Goal: Transaction & Acquisition: Book appointment/travel/reservation

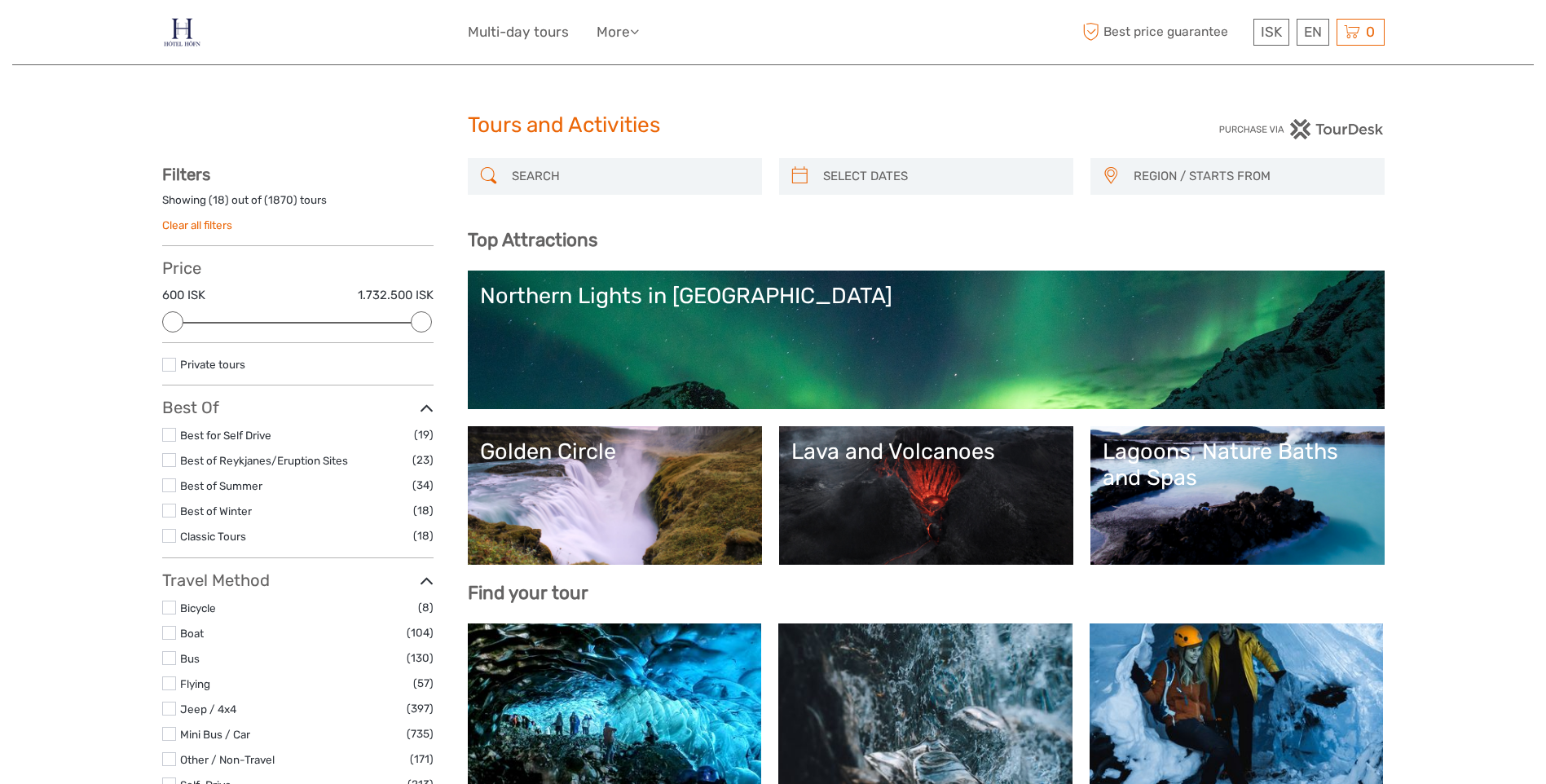
select select
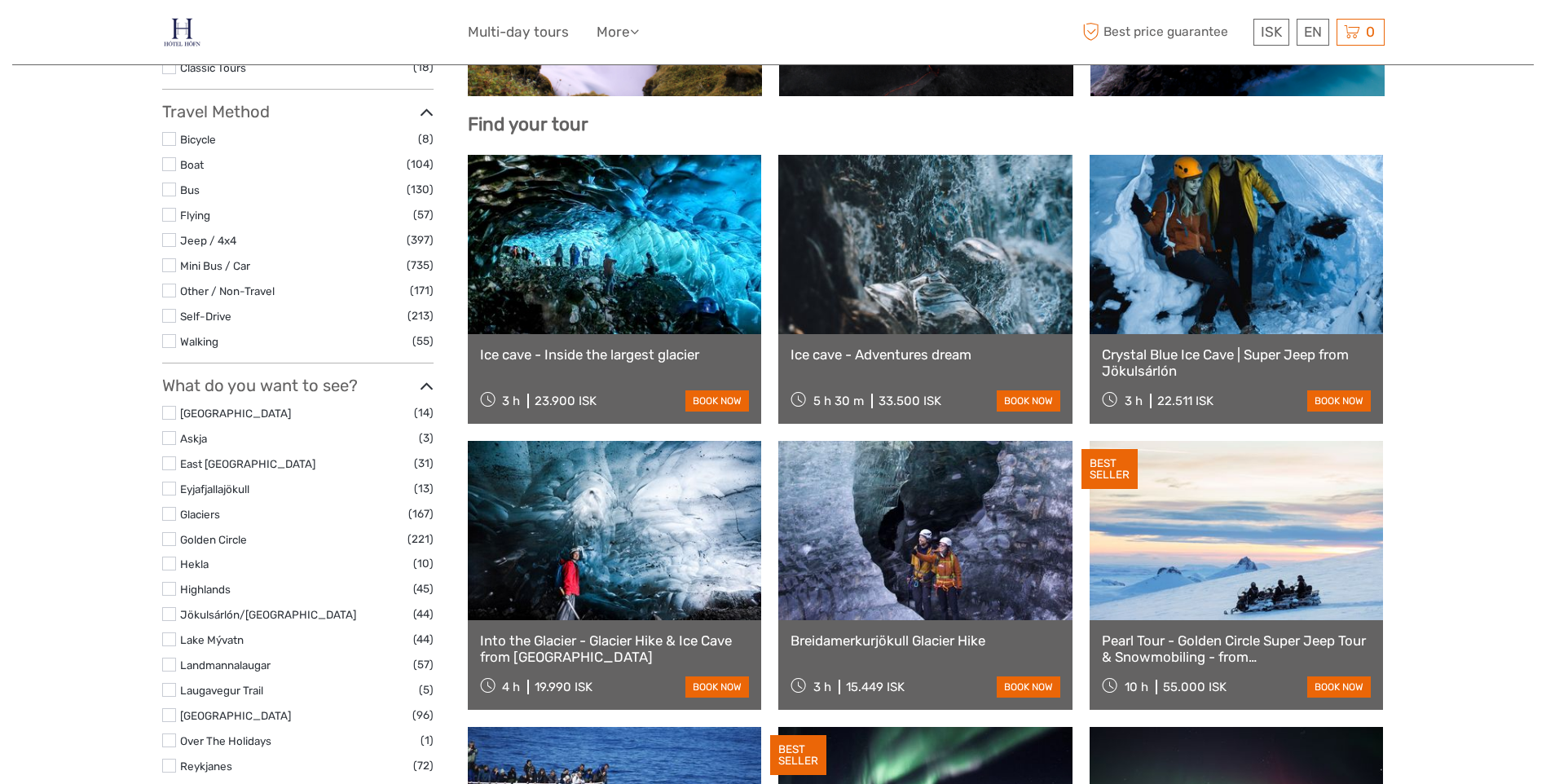
scroll to position [489, 0]
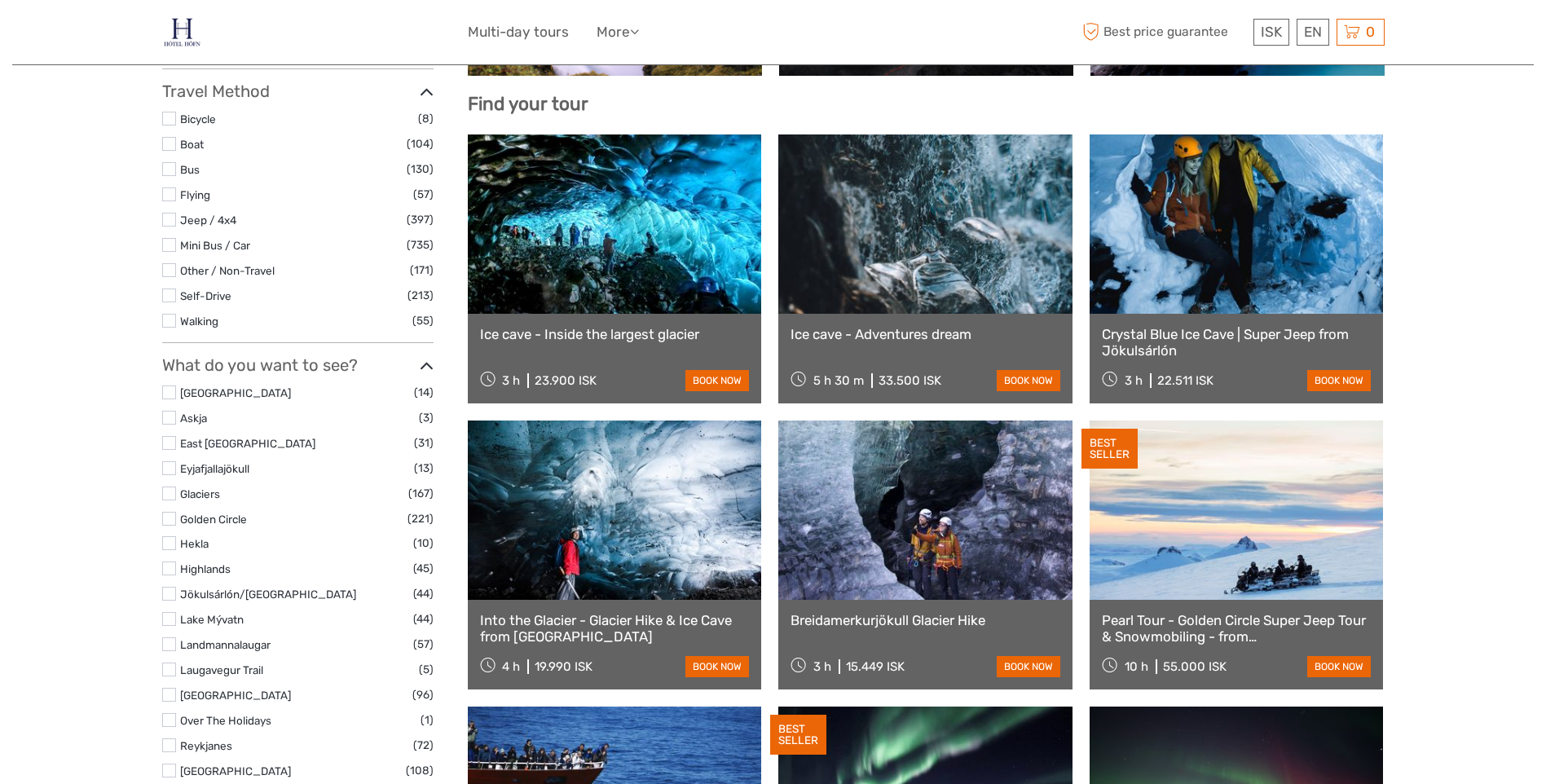
click at [698, 469] on link at bounding box center [615, 510] width 294 height 180
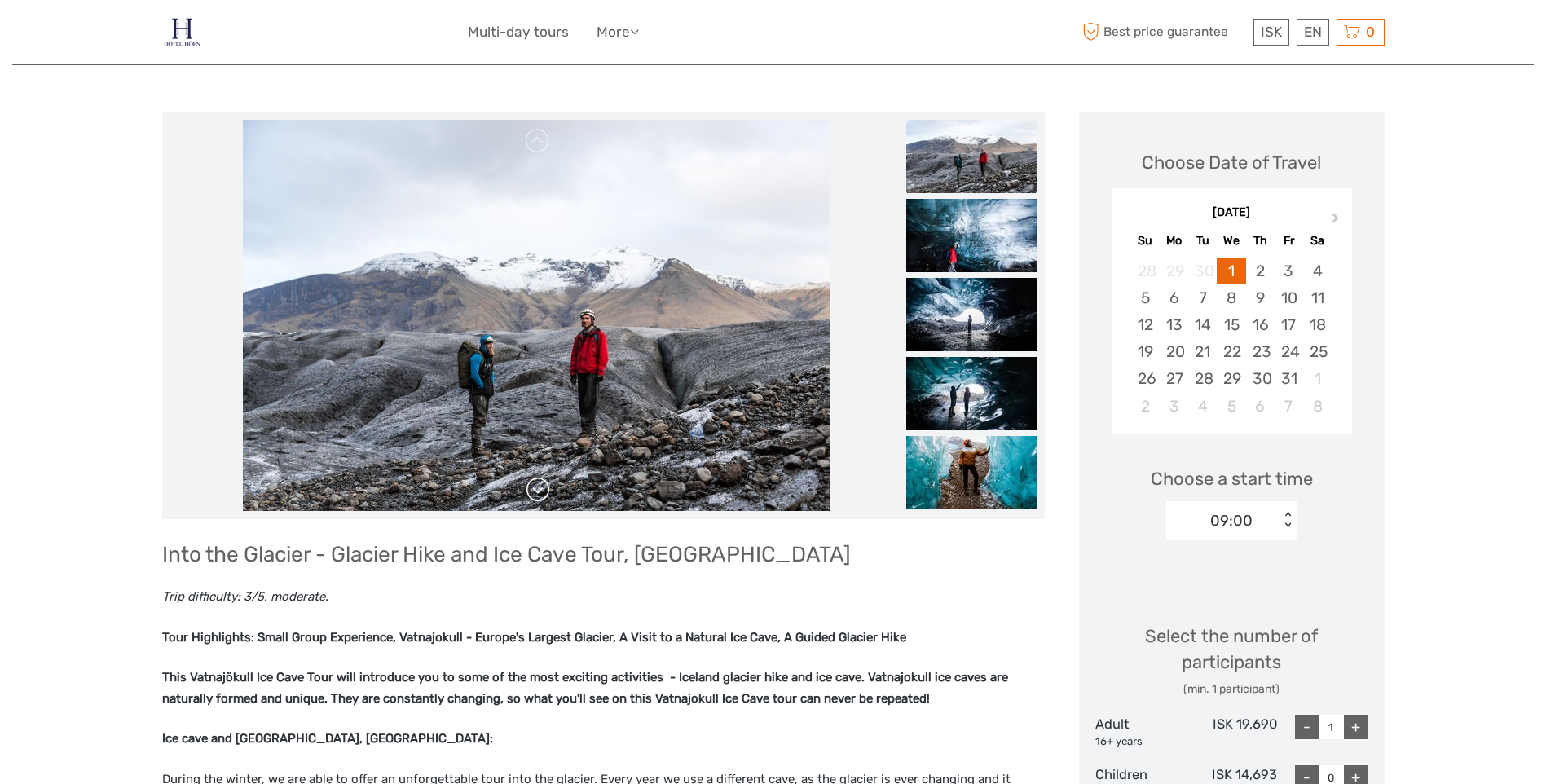
click at [536, 482] on link at bounding box center [538, 490] width 26 height 26
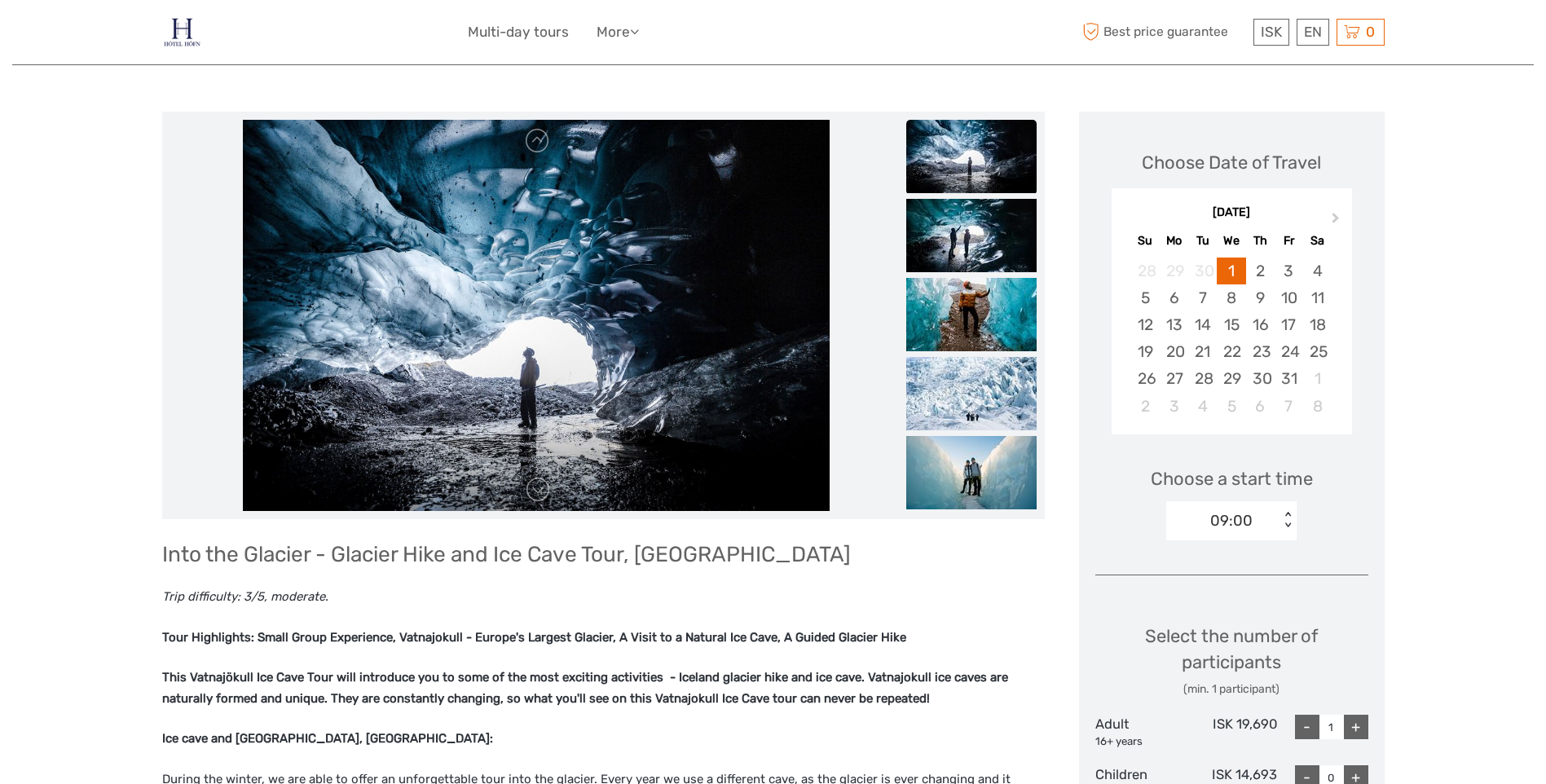
click at [538, 157] on img at bounding box center [536, 316] width 587 height 391
click at [538, 152] on link at bounding box center [538, 141] width 26 height 26
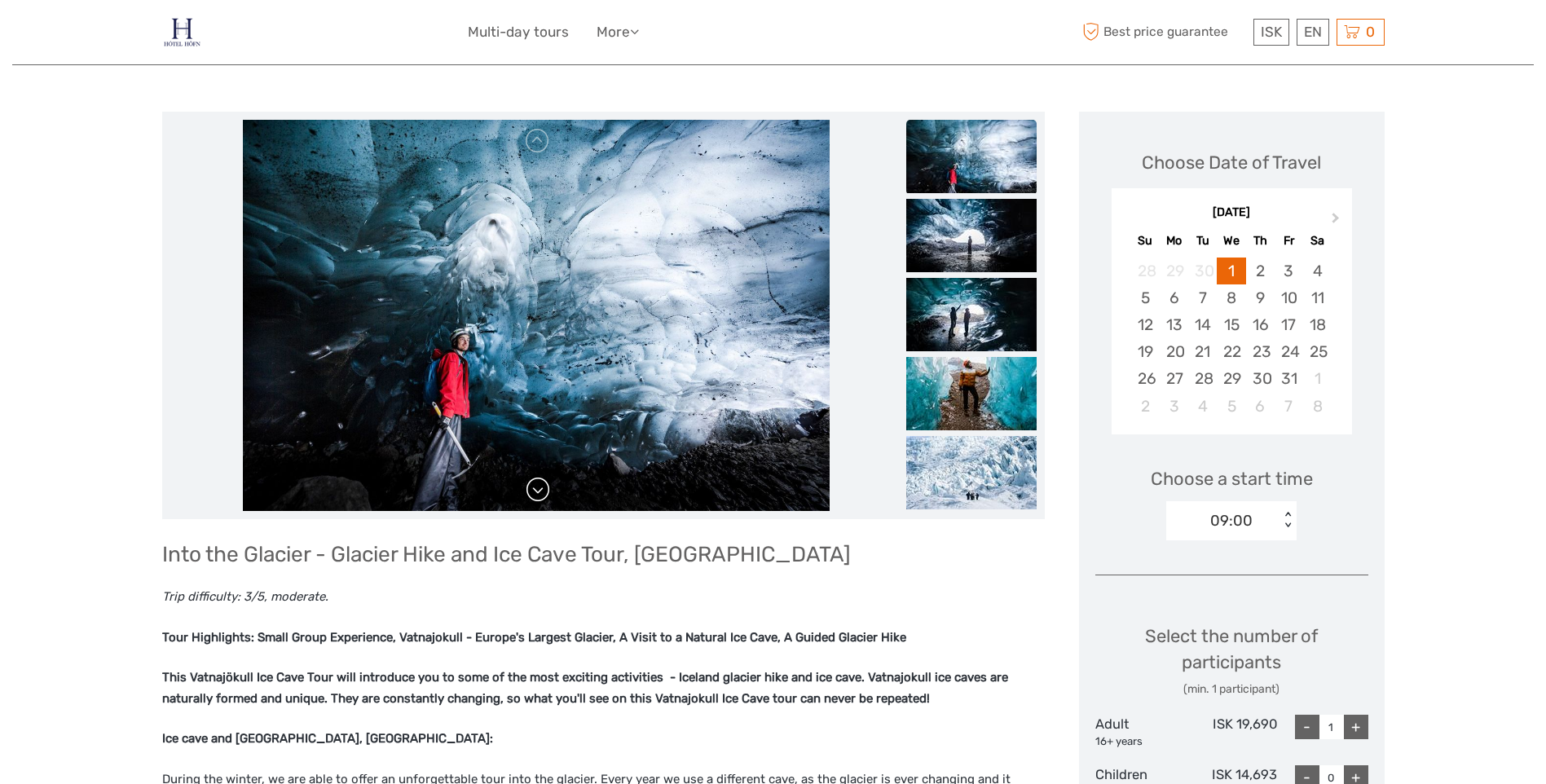
click at [543, 496] on link at bounding box center [538, 490] width 26 height 26
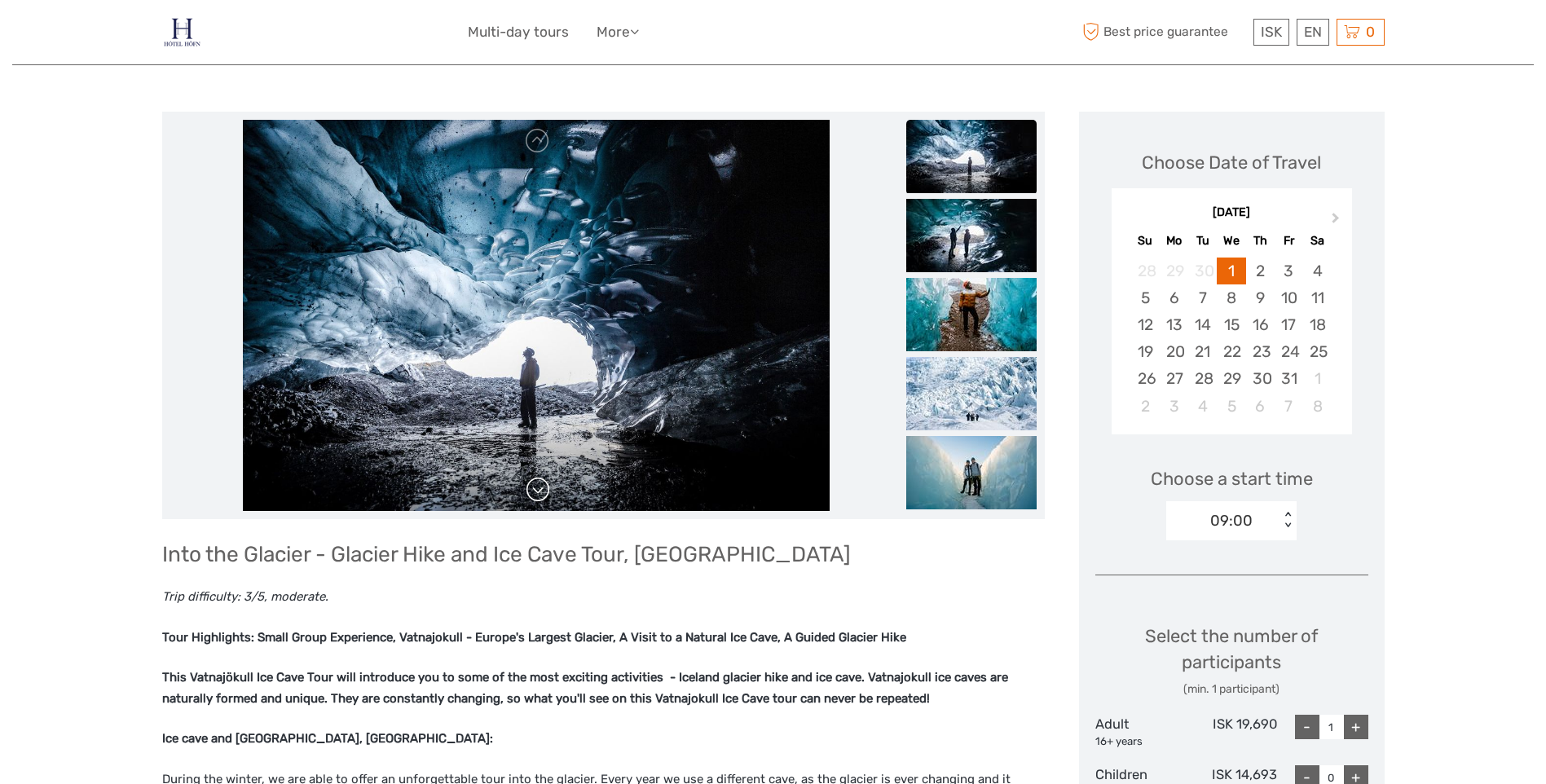
click at [543, 496] on link at bounding box center [538, 490] width 26 height 26
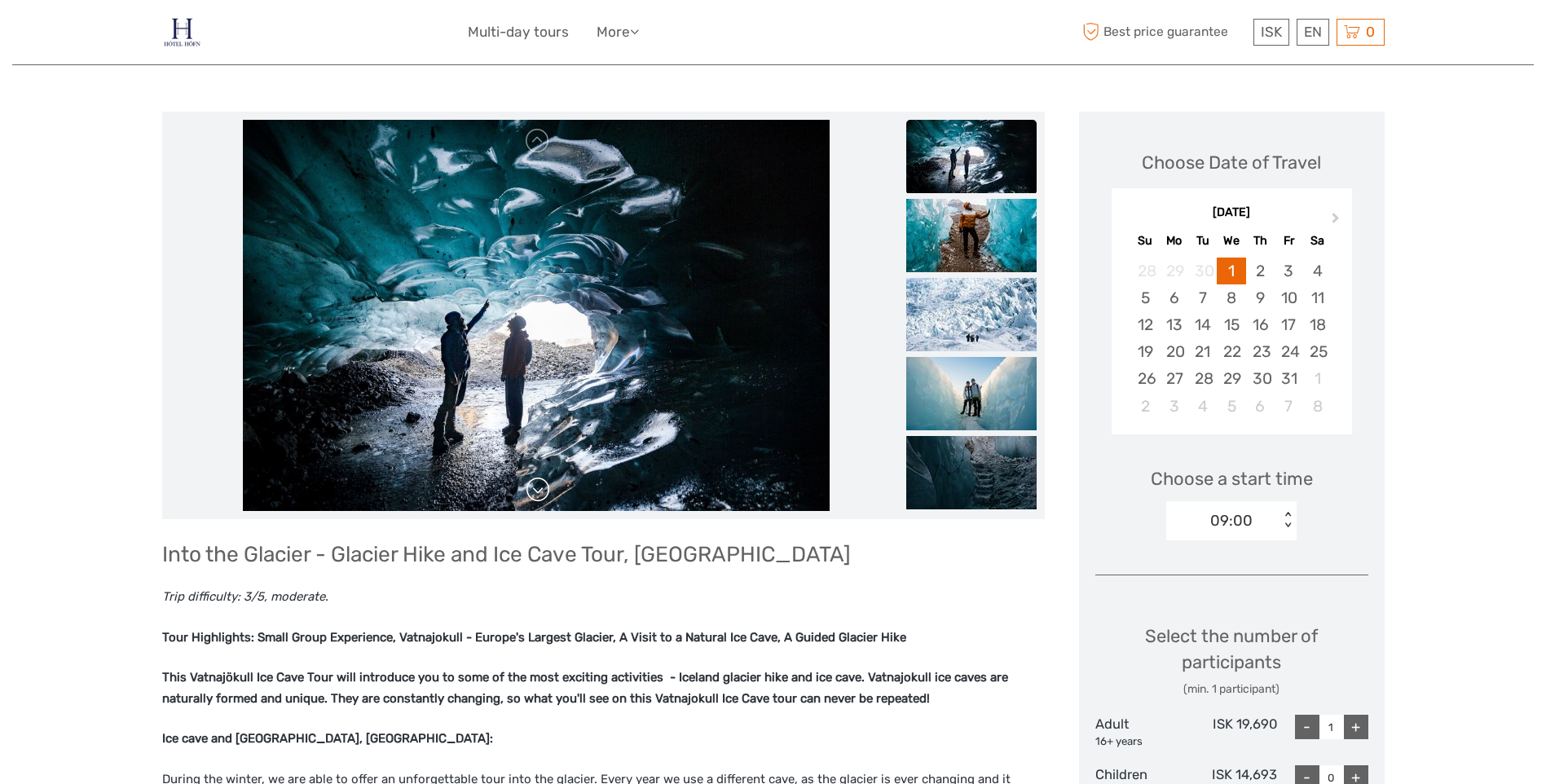
click at [543, 496] on link at bounding box center [538, 490] width 26 height 26
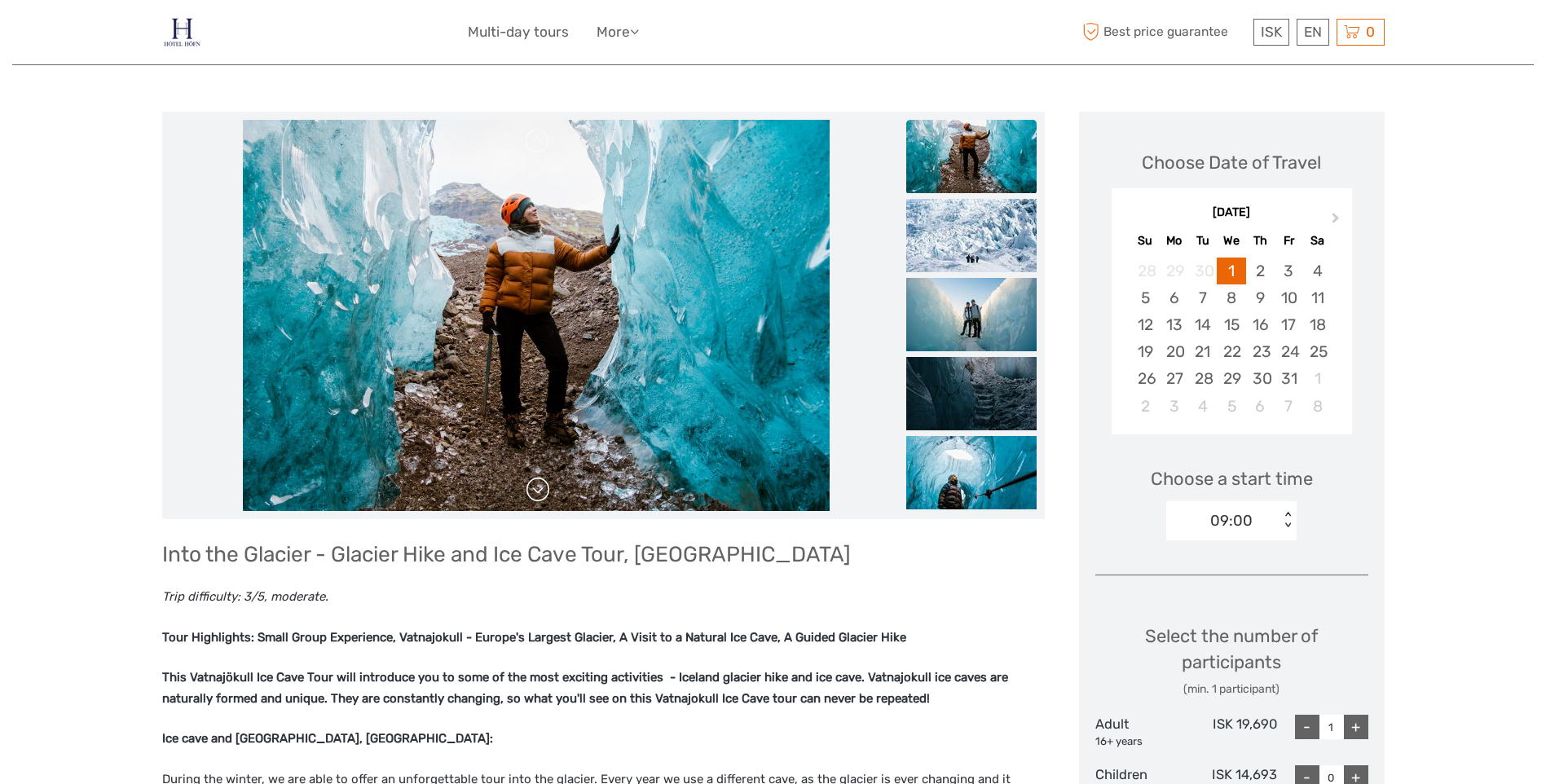
click at [542, 496] on link at bounding box center [538, 490] width 26 height 26
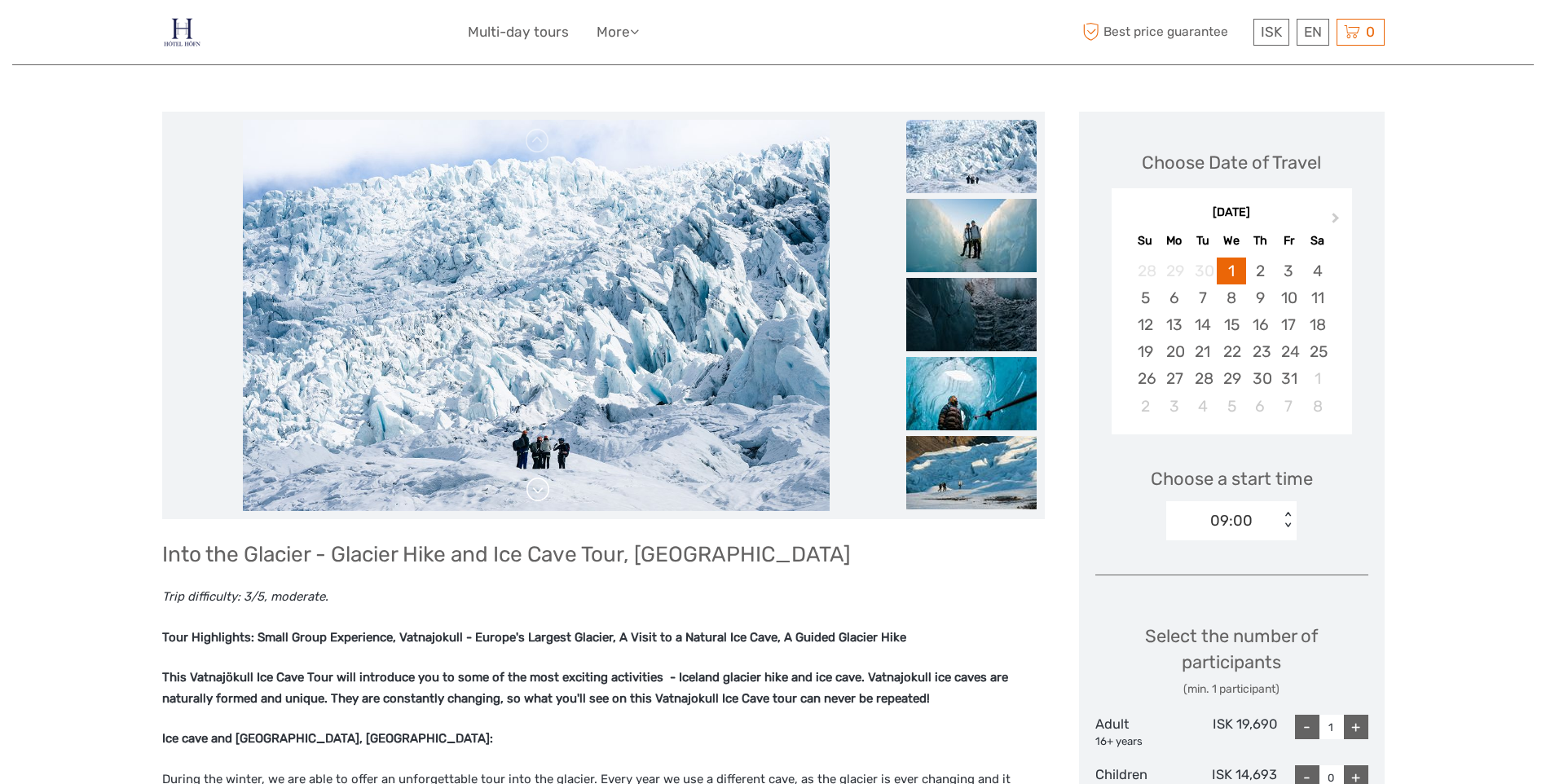
click at [542, 496] on link at bounding box center [538, 490] width 26 height 26
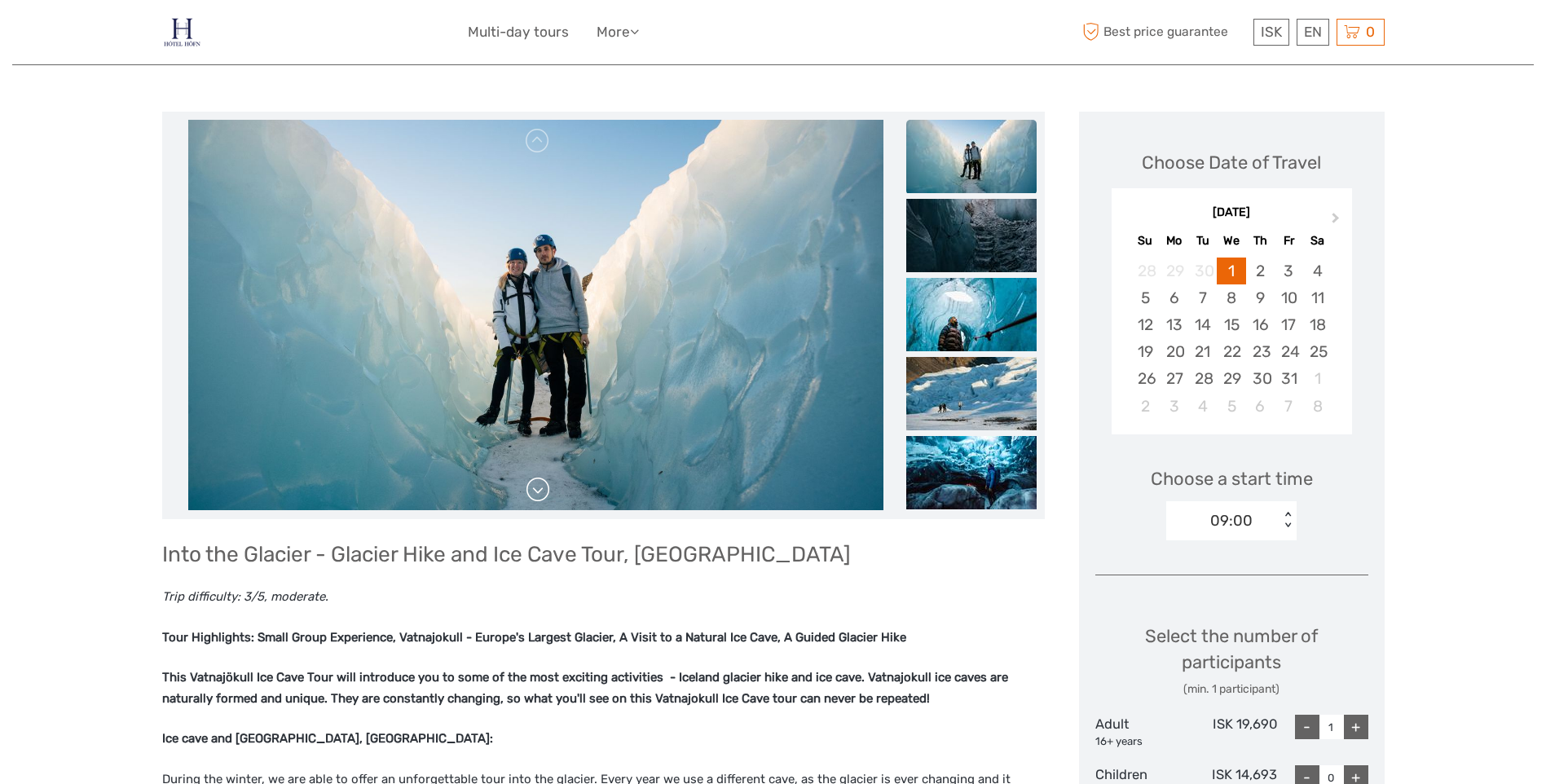
click at [542, 496] on link at bounding box center [538, 490] width 26 height 26
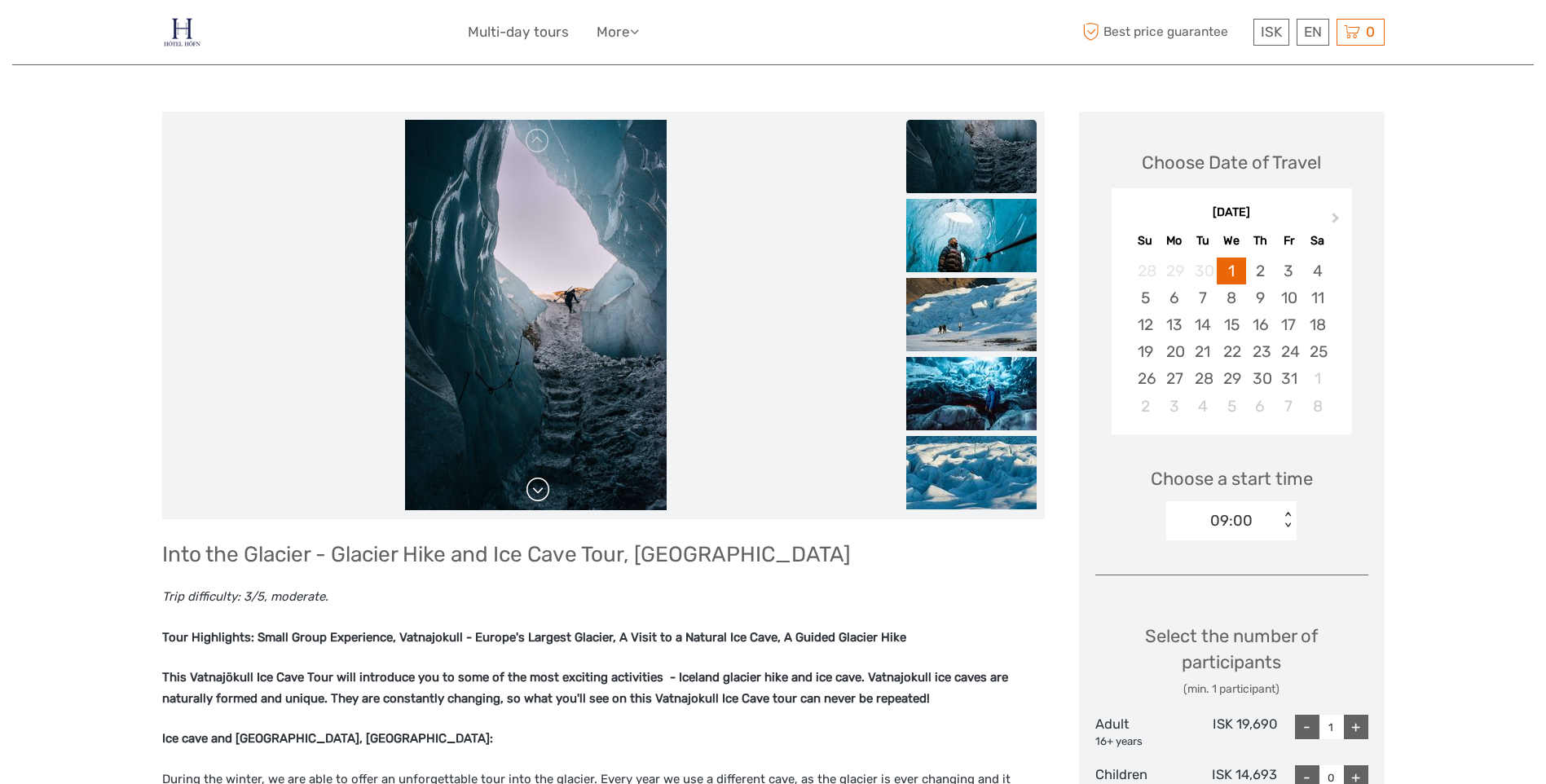
click at [542, 496] on link at bounding box center [538, 490] width 26 height 26
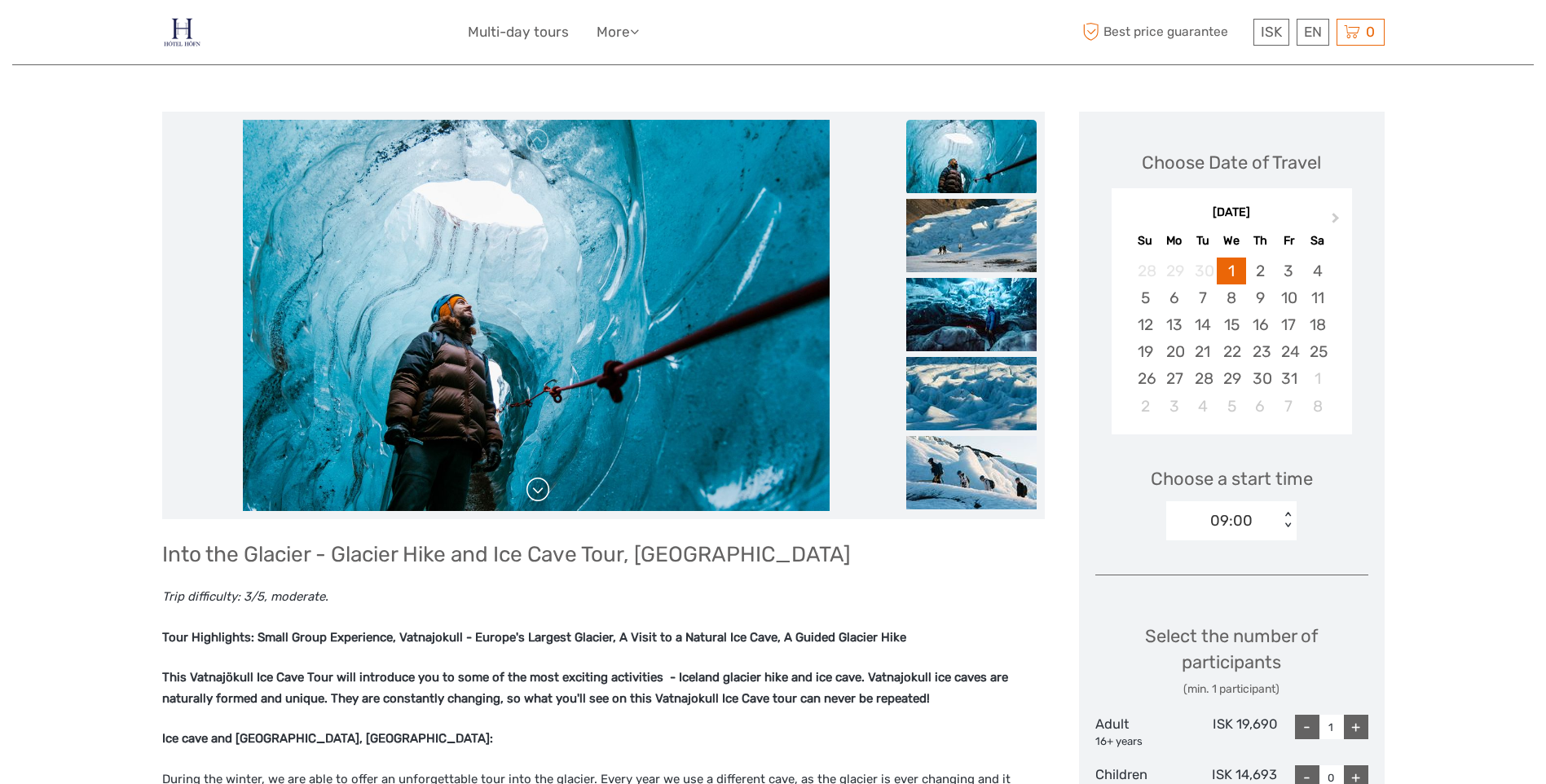
click at [542, 496] on link at bounding box center [538, 490] width 26 height 26
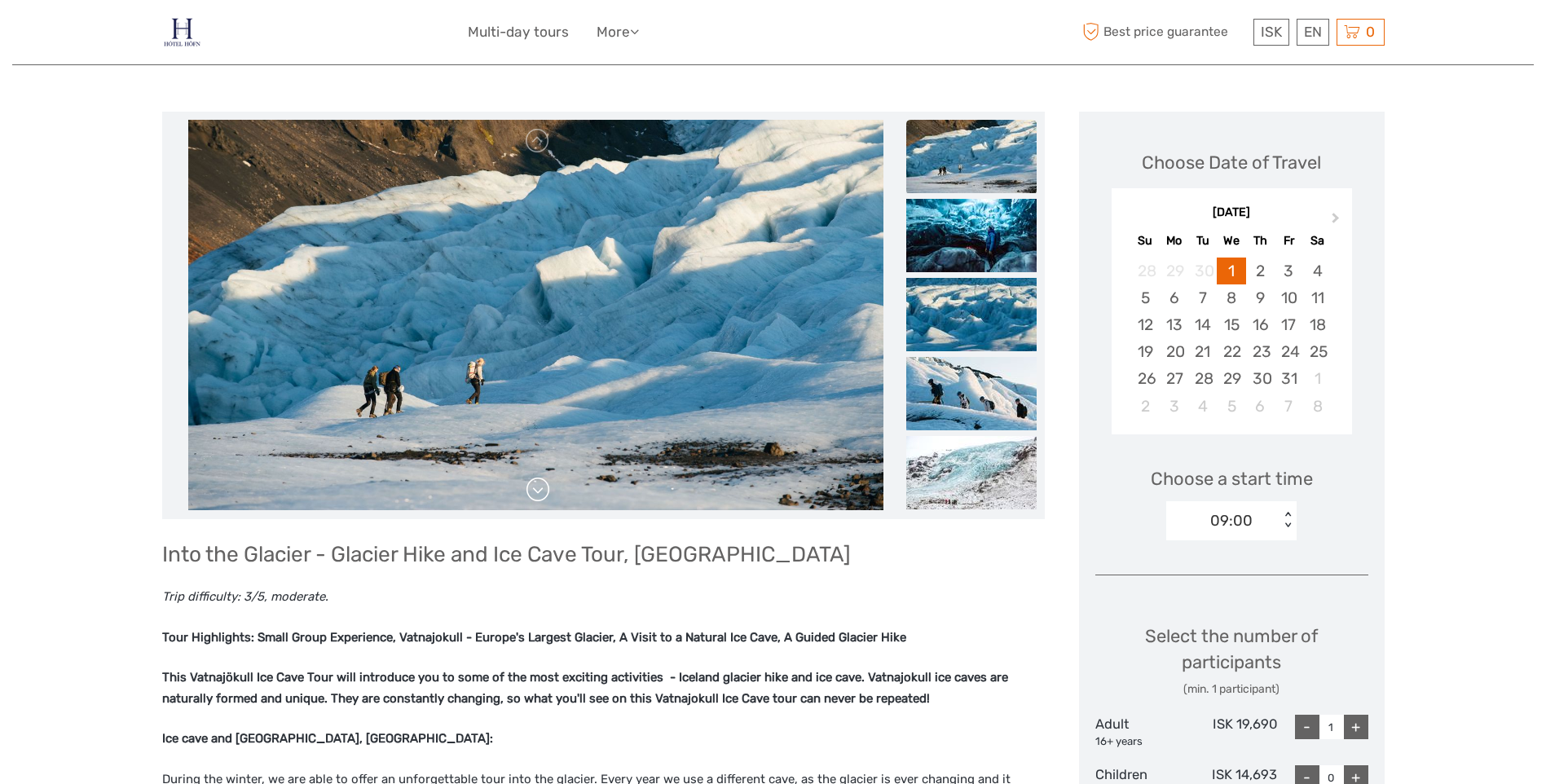
click at [542, 496] on link at bounding box center [538, 490] width 26 height 26
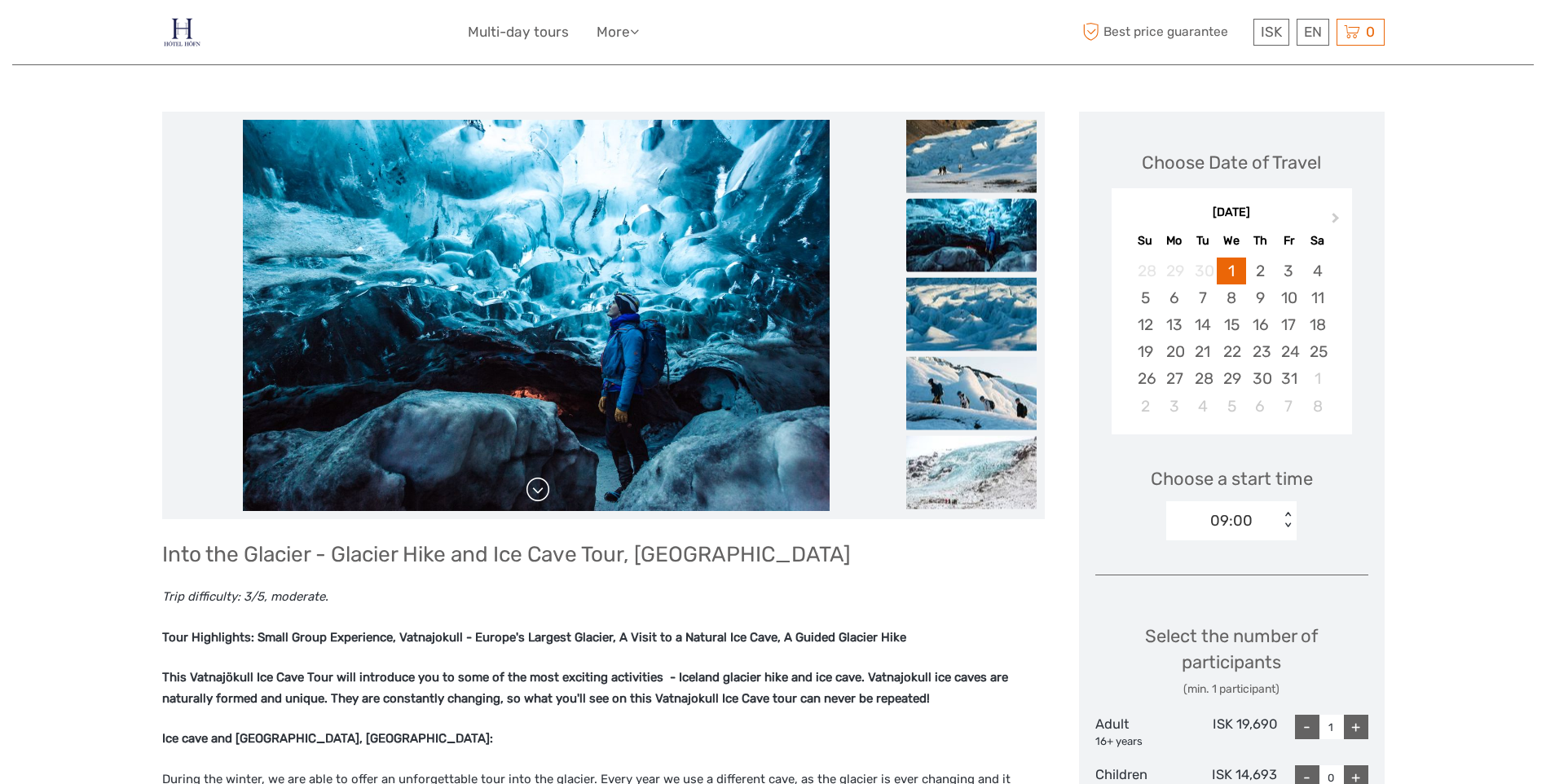
click at [542, 496] on link at bounding box center [538, 490] width 26 height 26
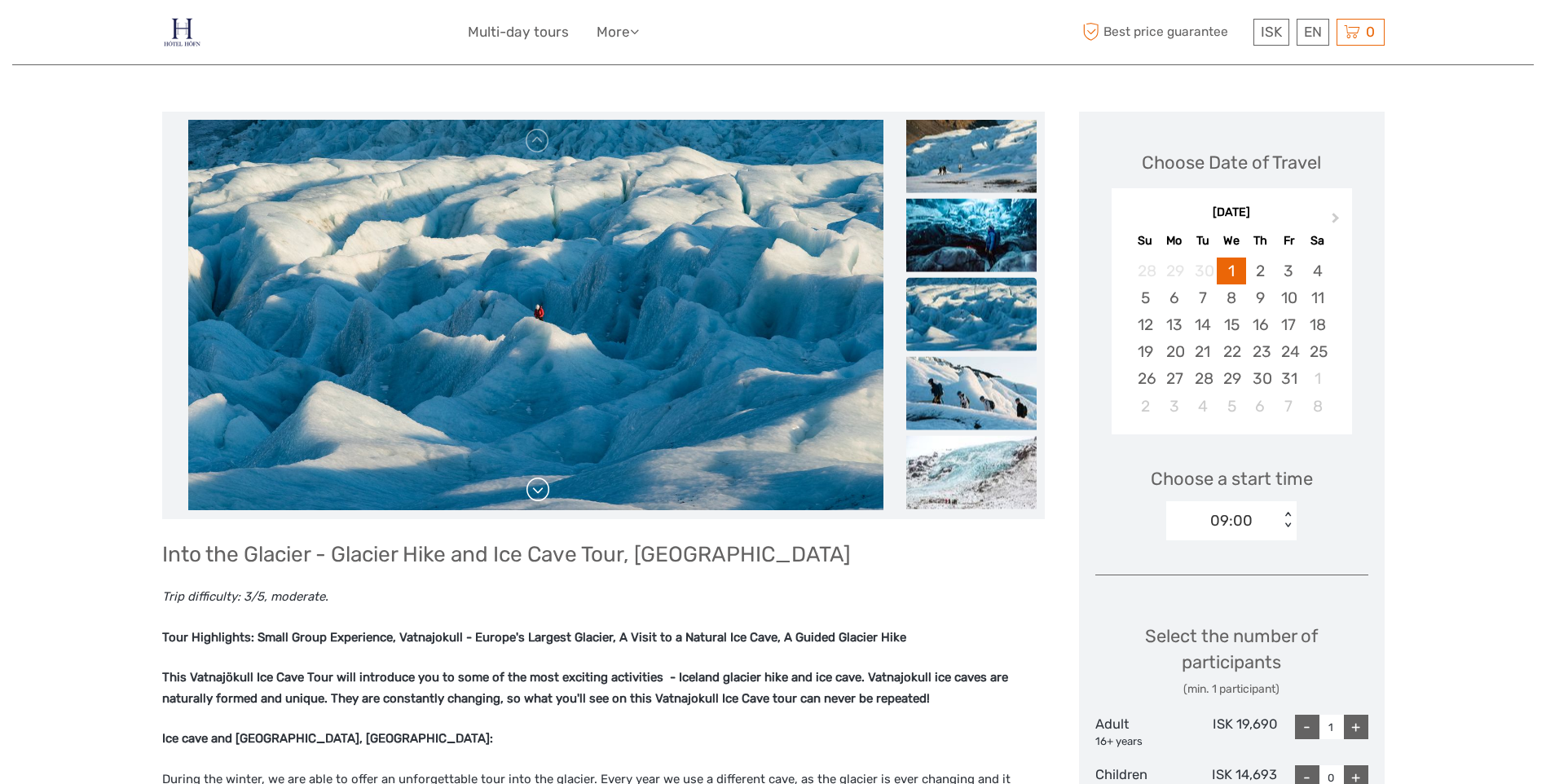
click at [542, 496] on link at bounding box center [538, 490] width 26 height 26
